Goal: Information Seeking & Learning: Find specific page/section

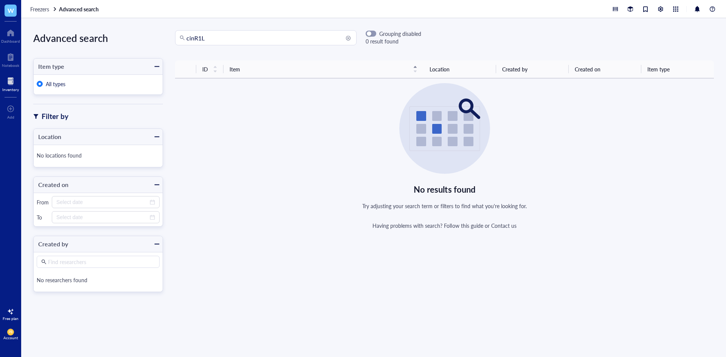
click at [214, 36] on input "cinR1L" at bounding box center [269, 38] width 166 height 14
click at [217, 39] on input "cinR1L" at bounding box center [269, 38] width 166 height 14
click at [194, 39] on input "cinR1L" at bounding box center [269, 38] width 166 height 14
click at [221, 37] on input "cinR1L" at bounding box center [269, 38] width 166 height 14
type input "cin"
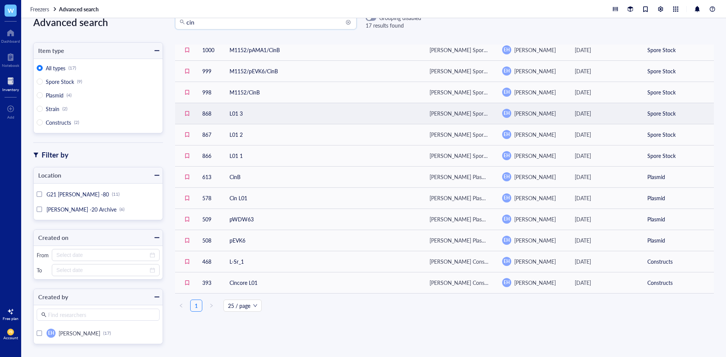
scroll to position [24, 0]
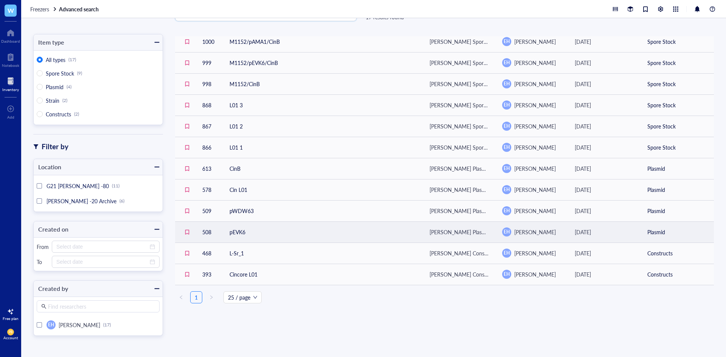
click at [270, 233] on td "pEVK6" at bounding box center [323, 232] width 200 height 21
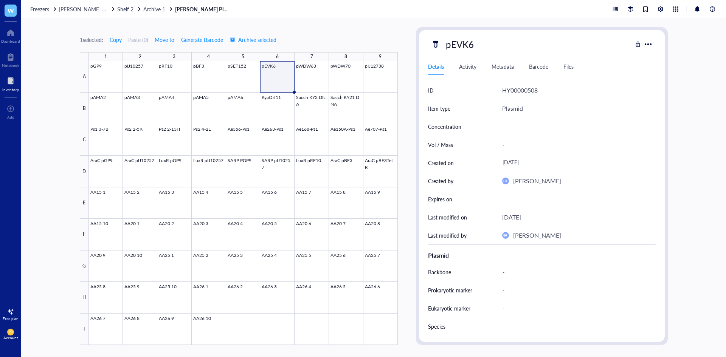
click at [9, 90] on div "Inventory" at bounding box center [10, 89] width 17 height 5
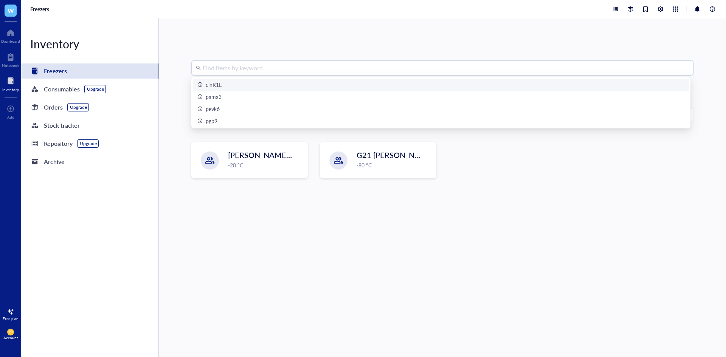
click at [218, 70] on input "search" at bounding box center [446, 68] width 486 height 14
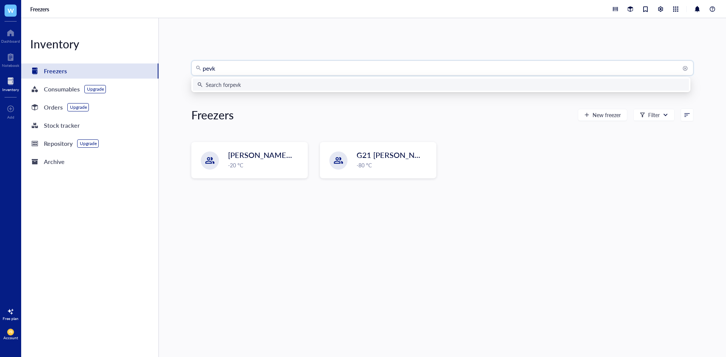
type input "pevk6"
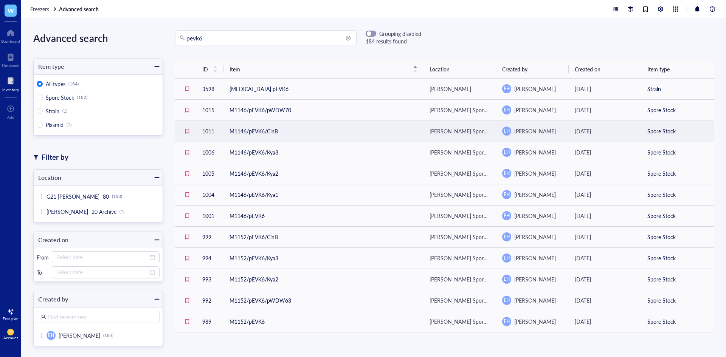
click at [294, 126] on td "M1146/pEVK6/CinB" at bounding box center [323, 131] width 200 height 21
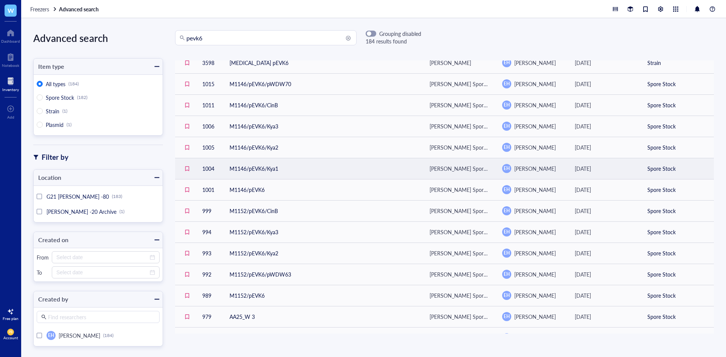
scroll to position [76, 0]
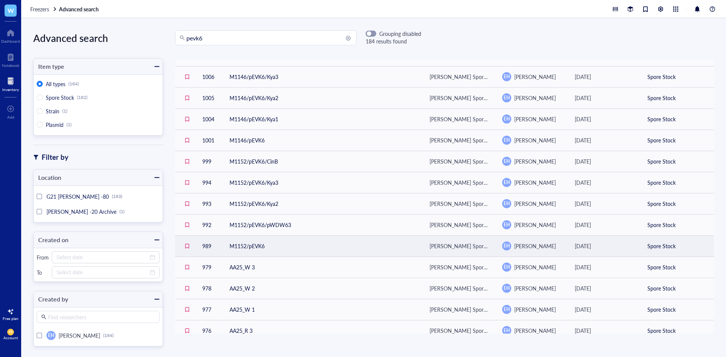
click at [342, 249] on td "M1152/pEVK6" at bounding box center [323, 246] width 200 height 21
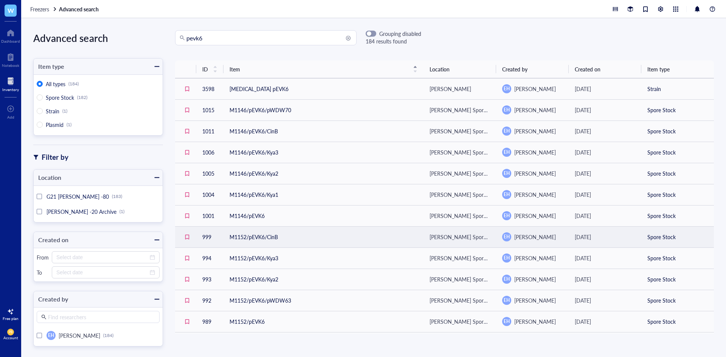
click at [317, 244] on td "M1152/pEVK6/CinB" at bounding box center [323, 236] width 200 height 21
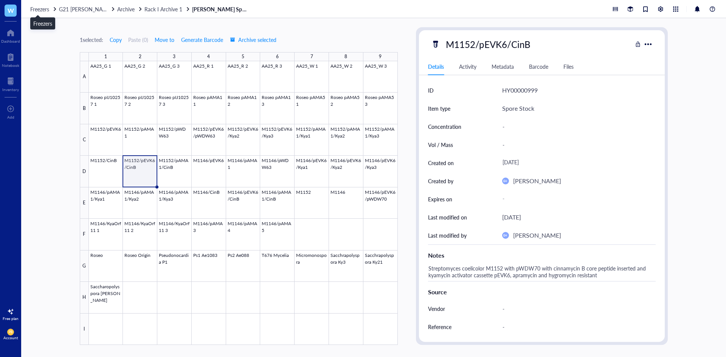
click at [45, 10] on span "Freezers" at bounding box center [39, 9] width 19 height 8
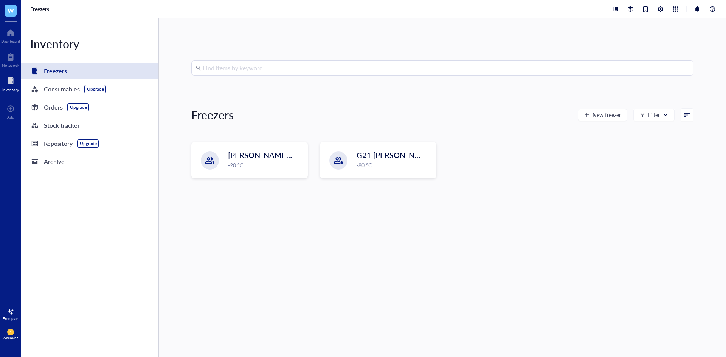
click at [228, 70] on input "search" at bounding box center [446, 68] width 486 height 14
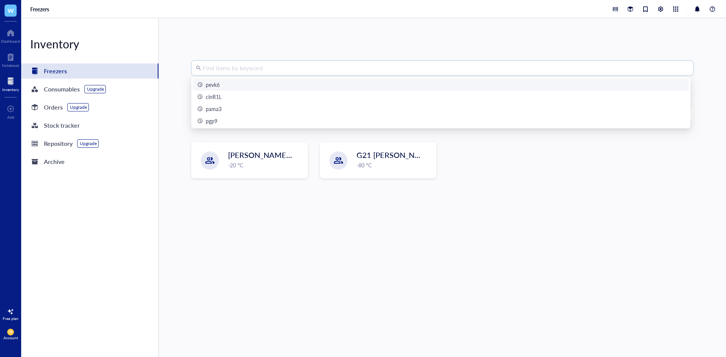
click at [228, 87] on div "pevk6" at bounding box center [440, 85] width 487 height 8
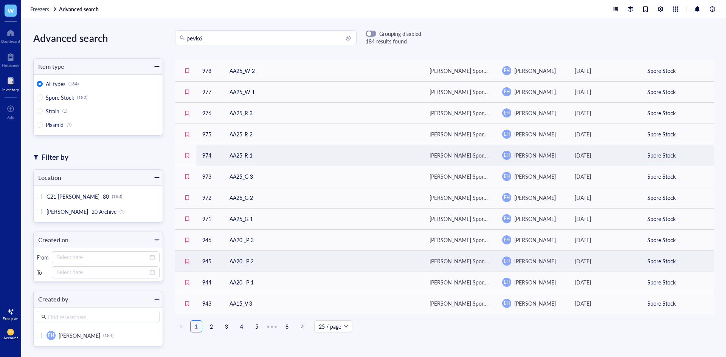
scroll to position [301, 0]
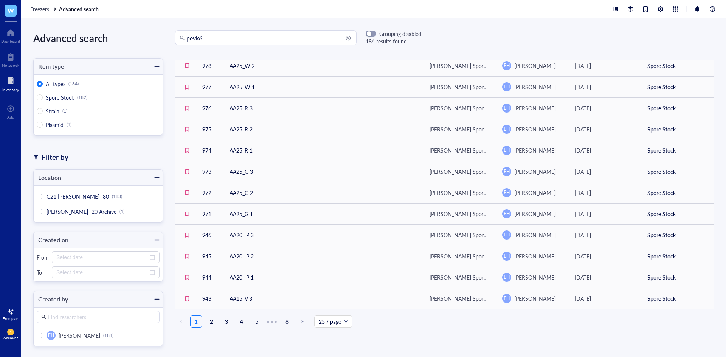
click at [83, 212] on span "[PERSON_NAME] -20 Archive" at bounding box center [81, 212] width 70 height 8
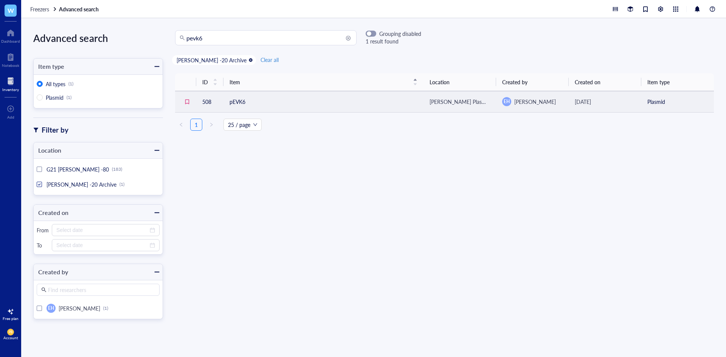
click at [293, 101] on td "pEVK6" at bounding box center [323, 101] width 200 height 21
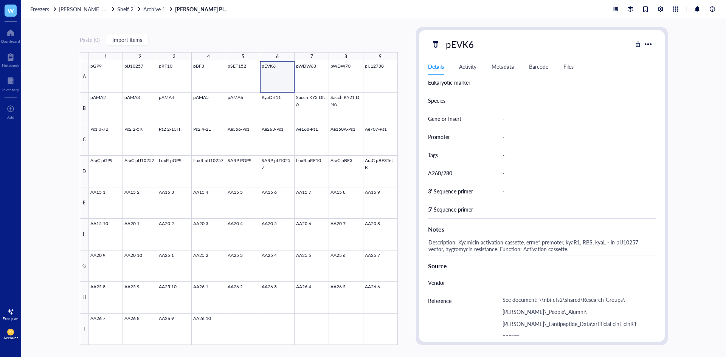
scroll to position [227, 0]
click at [149, 9] on span "Archive 1" at bounding box center [154, 9] width 22 height 8
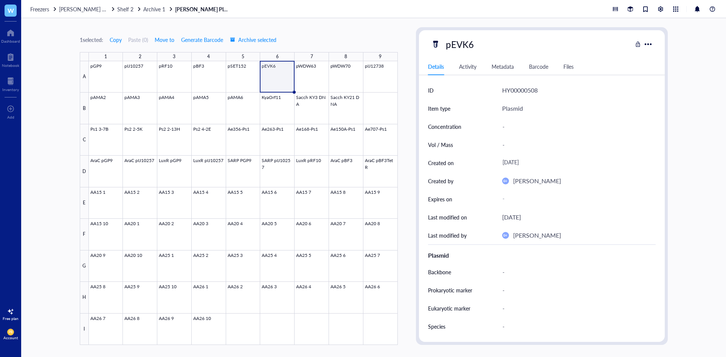
click at [221, 10] on link "[PERSON_NAME] Plasmids.DNA Box 5 (-20)" at bounding box center [203, 9] width 57 height 7
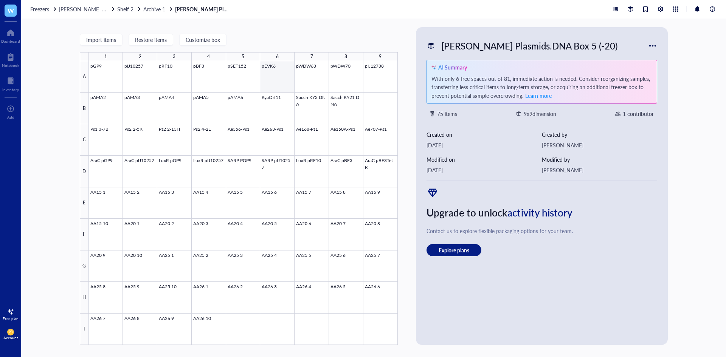
click at [274, 81] on div at bounding box center [243, 203] width 309 height 284
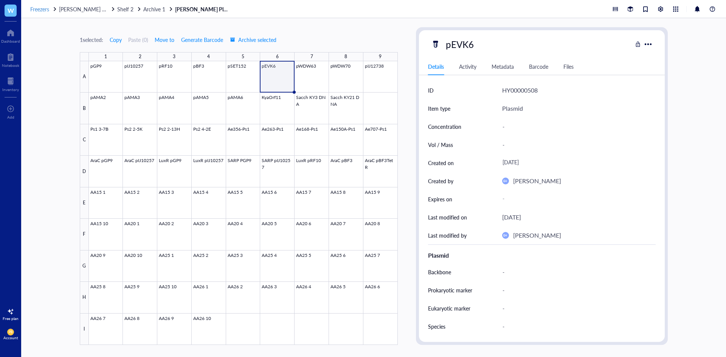
click at [42, 8] on span "Freezers" at bounding box center [39, 9] width 19 height 8
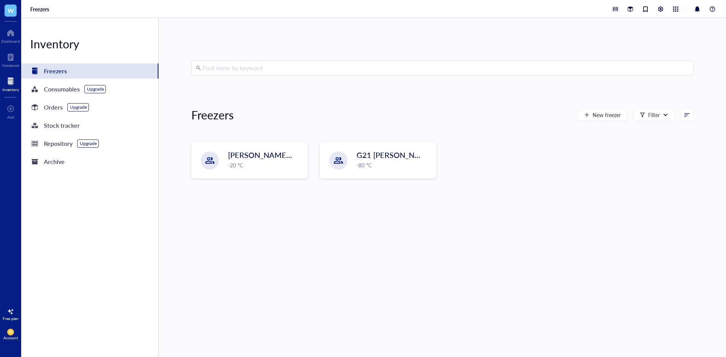
click at [256, 69] on input "search" at bounding box center [446, 68] width 486 height 14
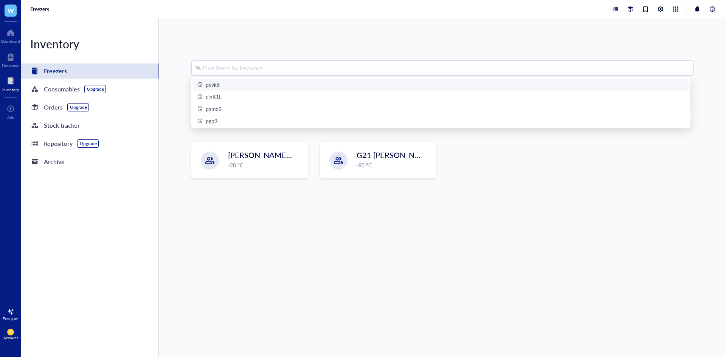
click at [245, 86] on div "pevk6" at bounding box center [440, 85] width 487 height 8
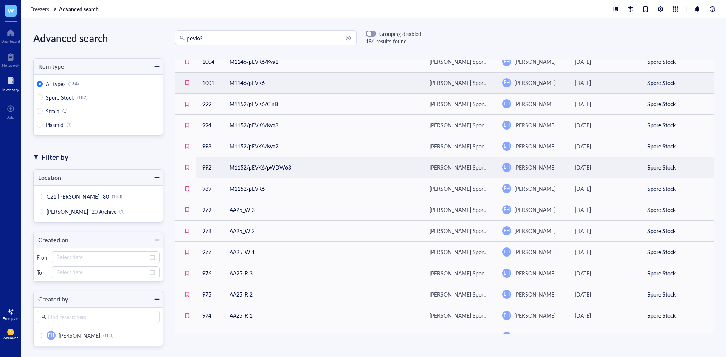
scroll to position [151, 0]
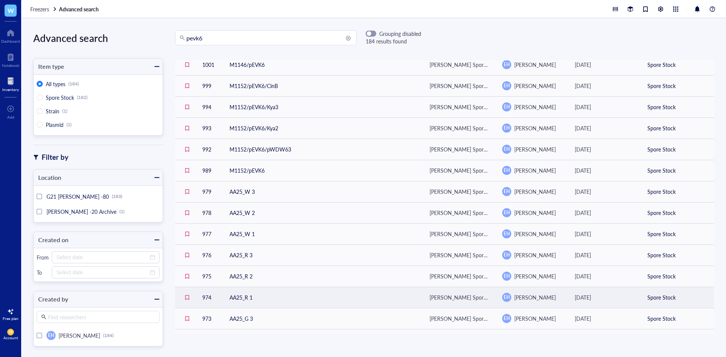
click at [284, 299] on td "AA25_R 1" at bounding box center [323, 297] width 200 height 21
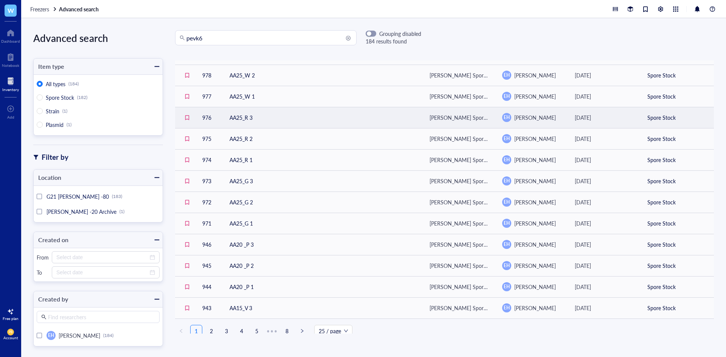
scroll to position [301, 0]
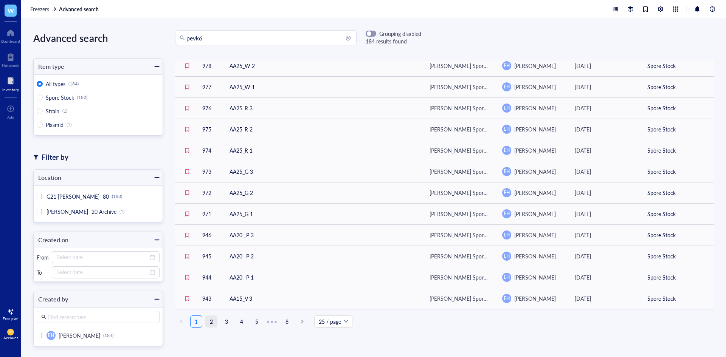
click at [214, 316] on link "2" at bounding box center [211, 321] width 11 height 11
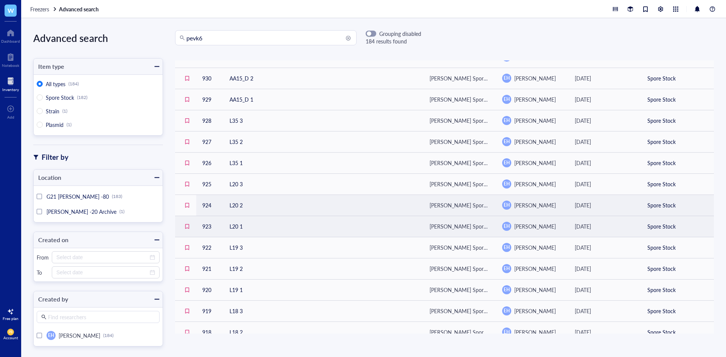
scroll to position [301, 0]
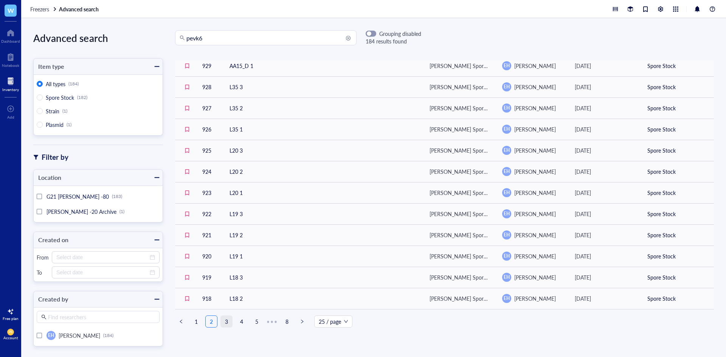
click at [229, 321] on link "3" at bounding box center [226, 321] width 11 height 11
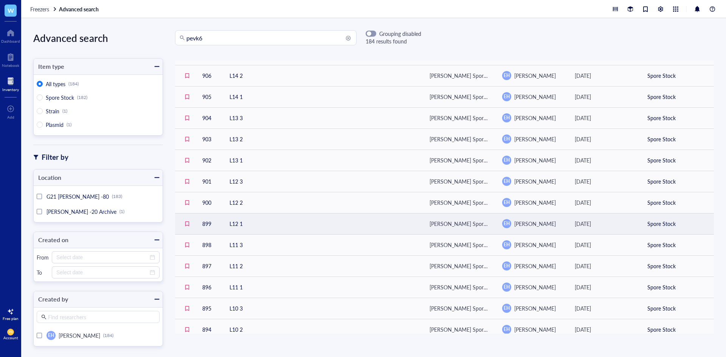
scroll to position [301, 0]
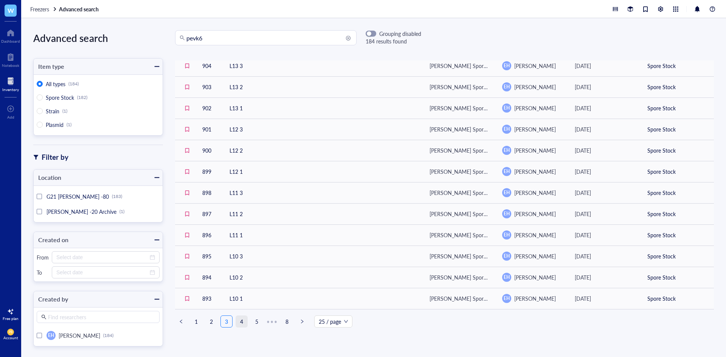
click at [242, 319] on link "4" at bounding box center [241, 321] width 11 height 11
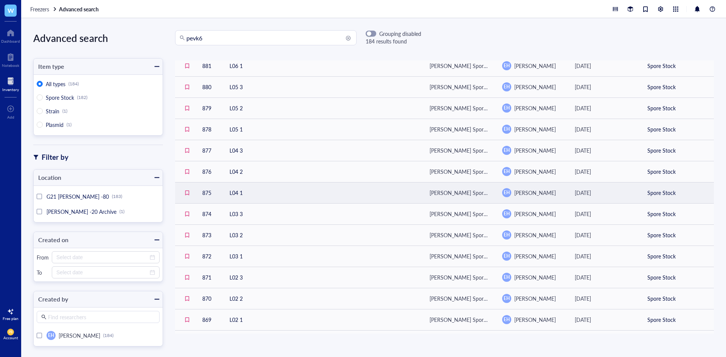
scroll to position [301, 0]
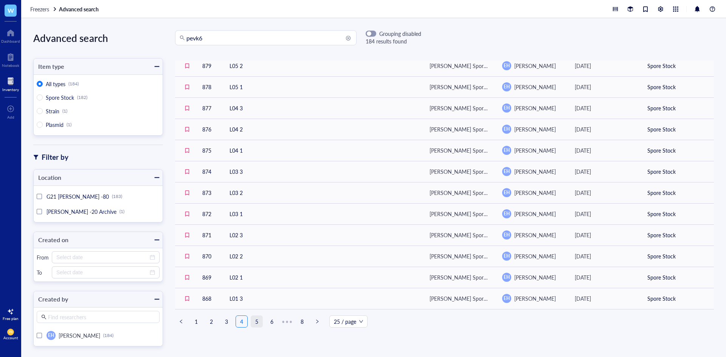
click at [257, 318] on link "5" at bounding box center [256, 321] width 11 height 11
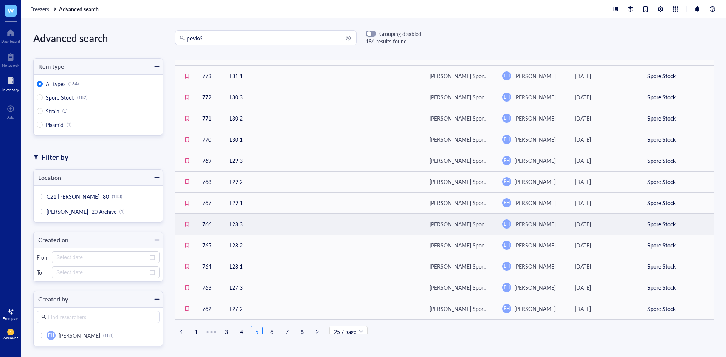
scroll to position [301, 0]
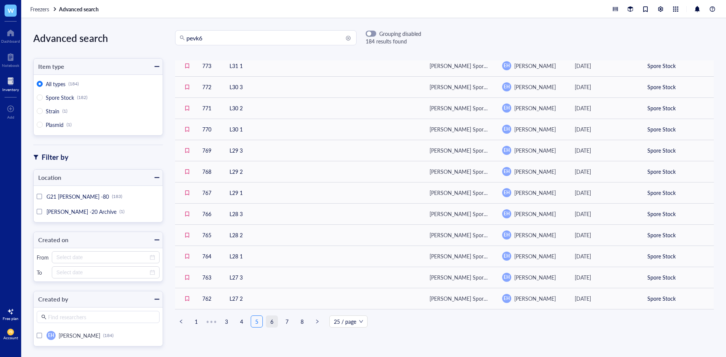
click at [275, 318] on link "6" at bounding box center [271, 321] width 11 height 11
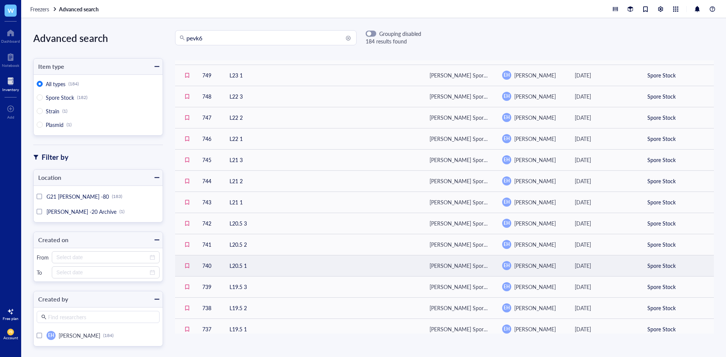
scroll to position [301, 0]
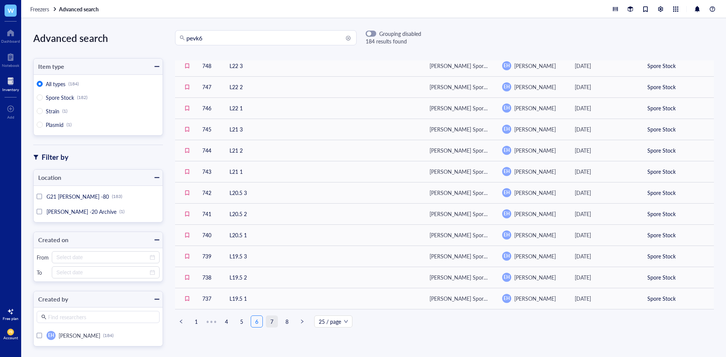
click at [276, 322] on link "7" at bounding box center [271, 321] width 11 height 11
click at [285, 321] on link "8" at bounding box center [286, 321] width 11 height 11
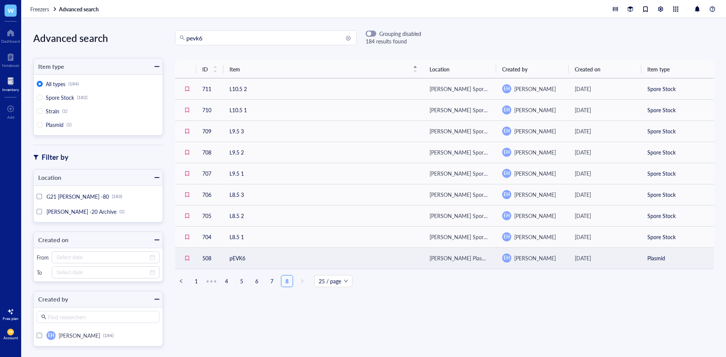
click at [291, 267] on td "pEVK6" at bounding box center [323, 258] width 200 height 21
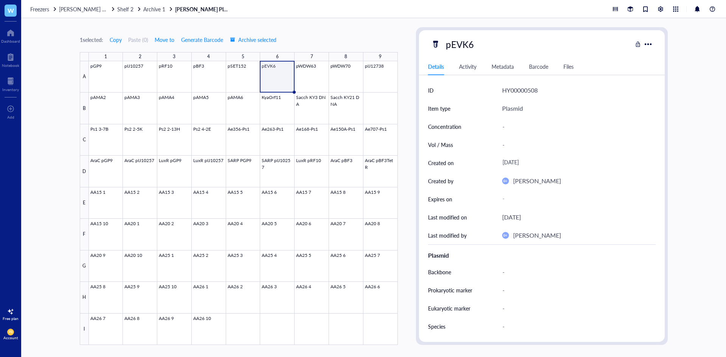
click at [194, 8] on link "[PERSON_NAME] Plasmids.DNA Box 5 (-20)" at bounding box center [203, 9] width 57 height 7
